Goal: Register for event/course

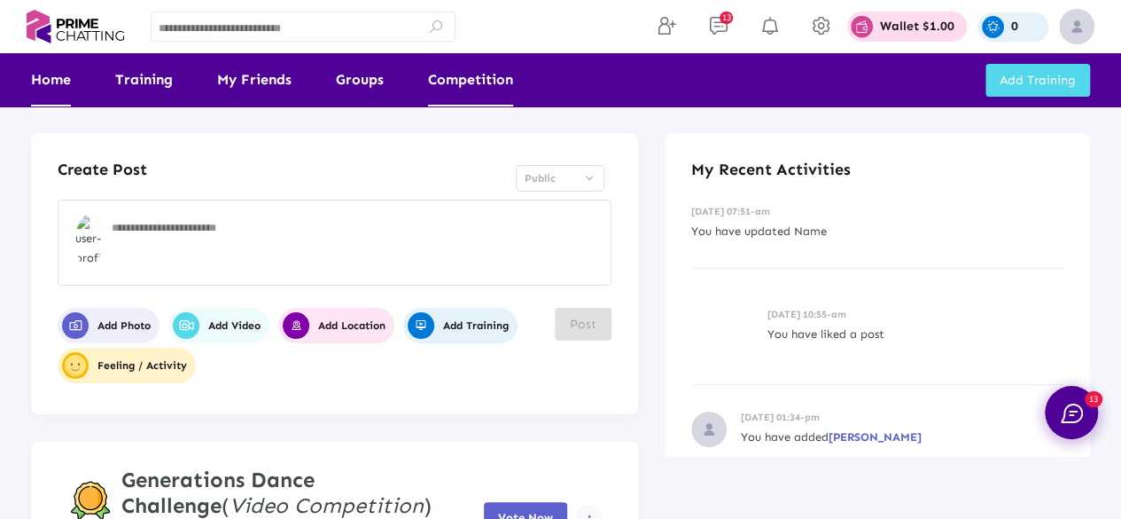
click at [471, 74] on link "Competition" at bounding box center [470, 79] width 85 height 53
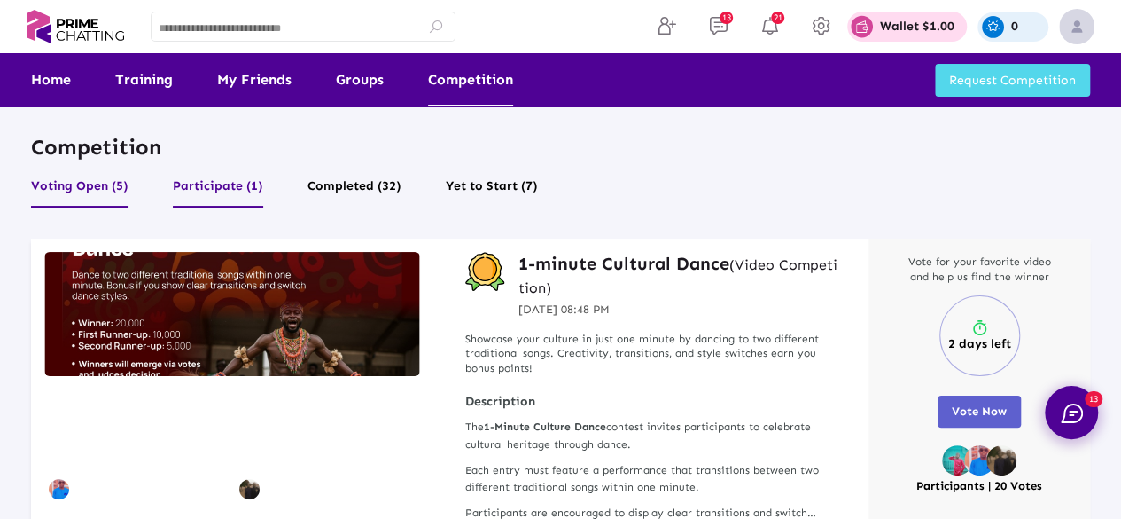
click at [235, 183] on button "Participate (1)" at bounding box center [218, 191] width 90 height 34
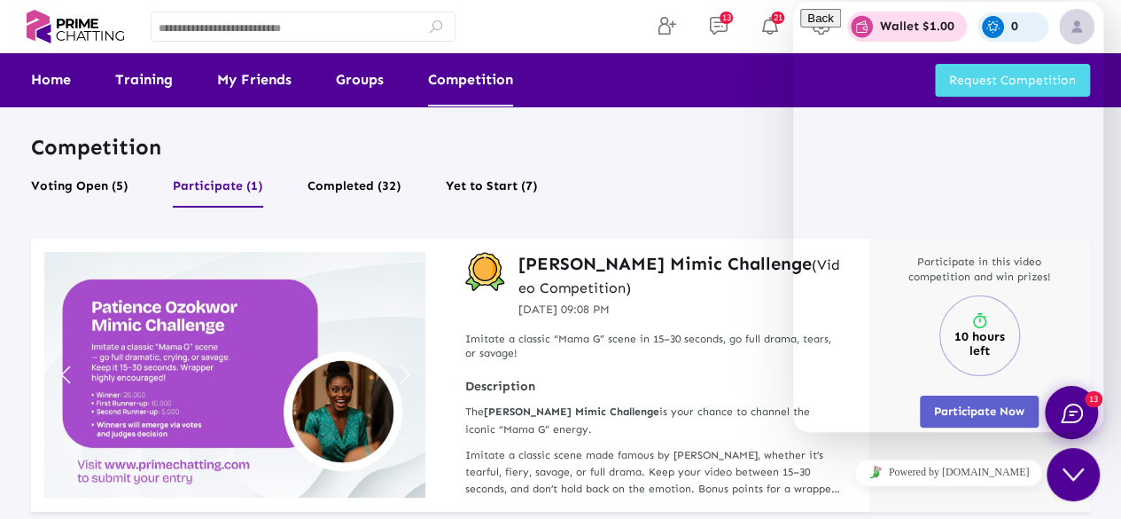
click at [1083, 480] on icon "Close Chat This icon closes the chat window." at bounding box center [1073, 474] width 21 height 21
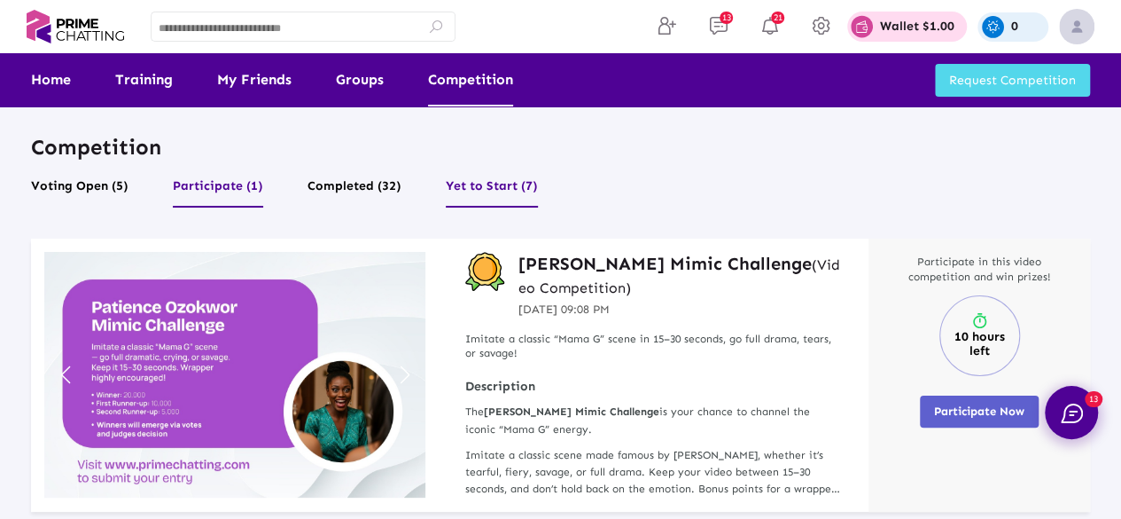
click at [482, 189] on button "Yet to Start (7)" at bounding box center [492, 191] width 92 height 34
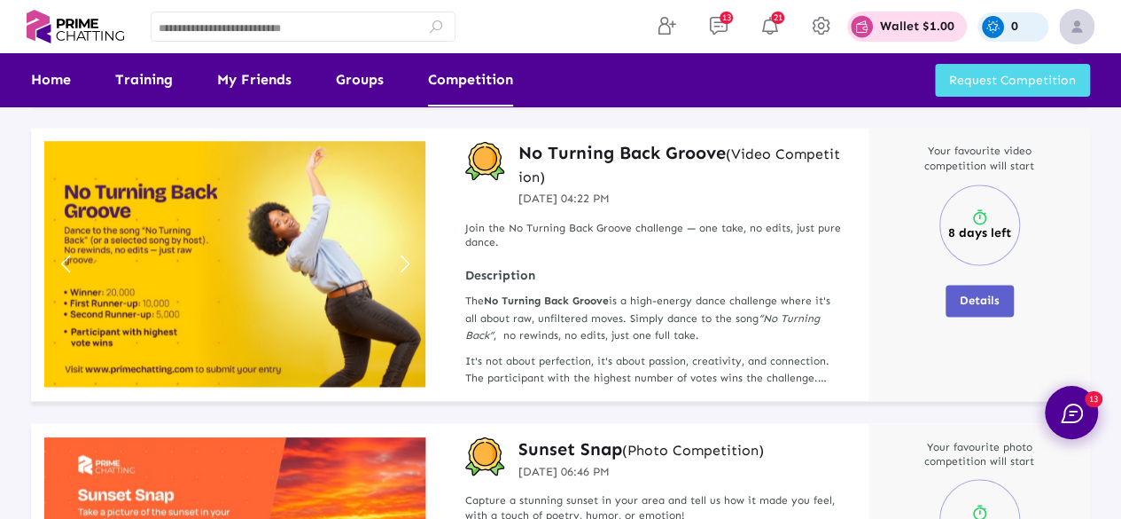
scroll to position [1289, 0]
